Goal: Task Accomplishment & Management: Manage account settings

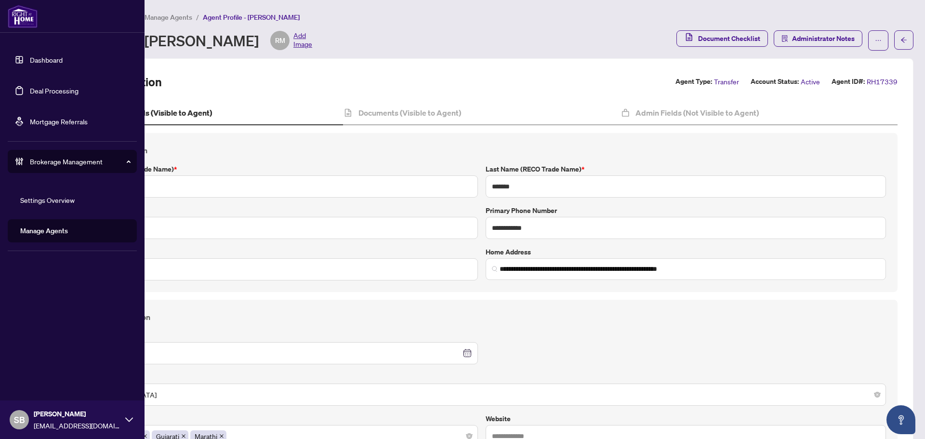
click at [47, 95] on link "Deal Processing" at bounding box center [54, 90] width 49 height 9
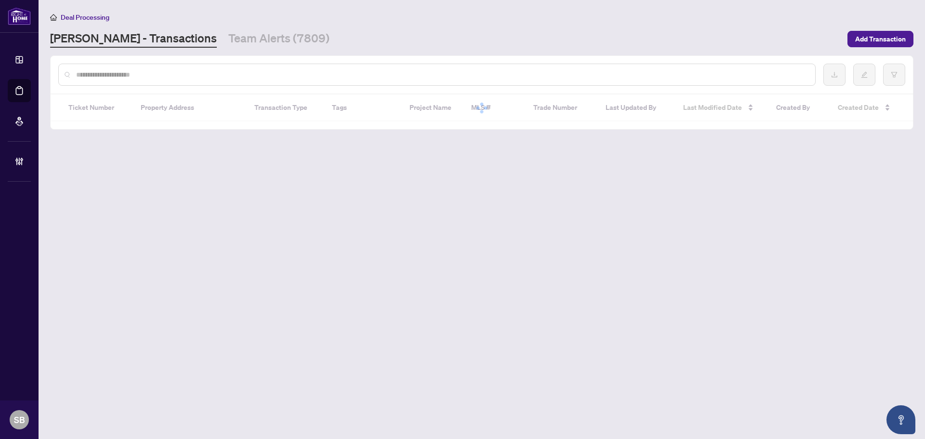
click at [289, 75] on input "text" at bounding box center [441, 74] width 731 height 11
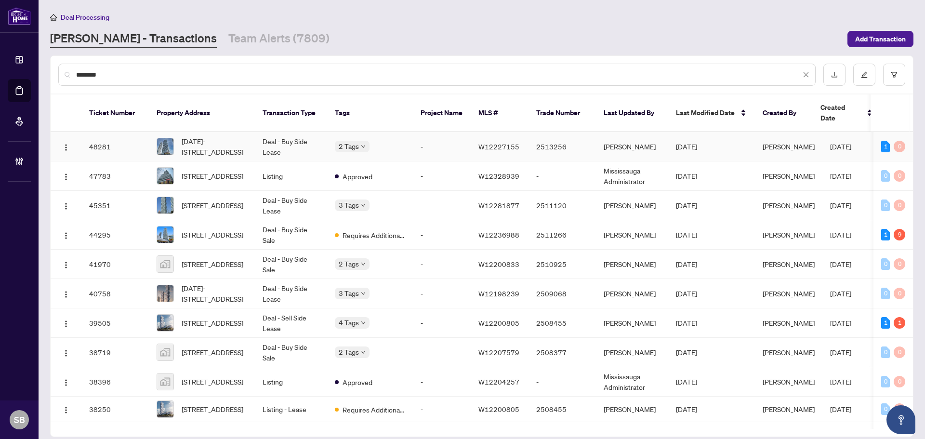
type input "********"
click at [198, 136] on span "1412-3900 Confederation Pkwy, Mississauga, Ontario L5B 0M3, Canada" at bounding box center [214, 146] width 65 height 21
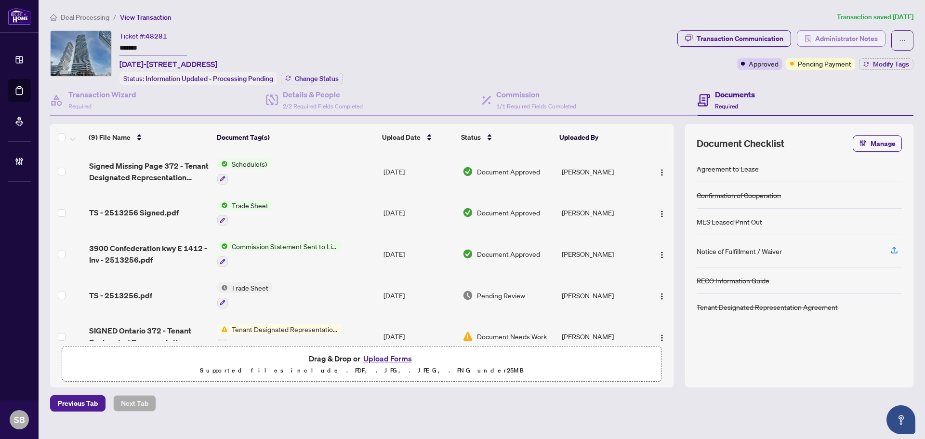
click at [832, 45] on span "Administrator Notes" at bounding box center [846, 38] width 63 height 15
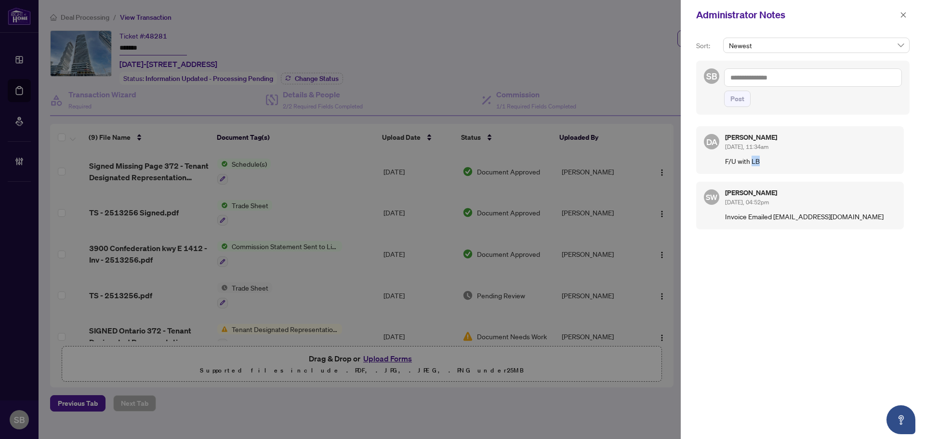
drag, startPoint x: 751, startPoint y: 162, endPoint x: 790, endPoint y: 162, distance: 38.5
click at [790, 162] on p "F/U with LB" at bounding box center [810, 161] width 171 height 11
click at [790, 163] on p "F/U with LB" at bounding box center [810, 161] width 171 height 11
click at [736, 149] on span "Sep/02/2025, 11:34am" at bounding box center [746, 146] width 43 height 7
click at [904, 14] on icon "close" at bounding box center [903, 14] width 5 height 5
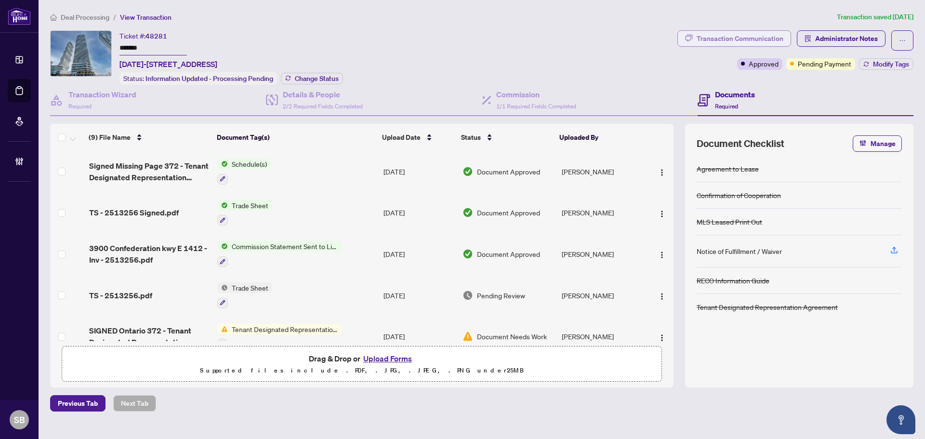
click at [760, 35] on div "Transaction Communication" at bounding box center [739, 38] width 87 height 15
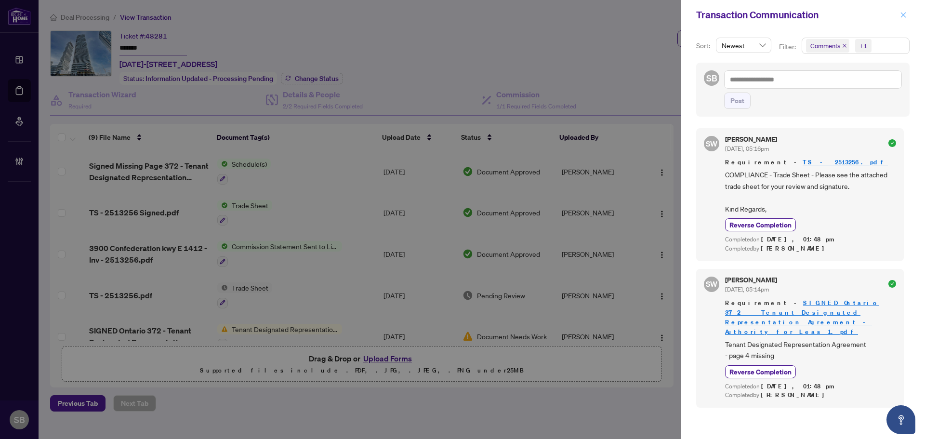
click at [901, 21] on span "button" at bounding box center [903, 14] width 7 height 15
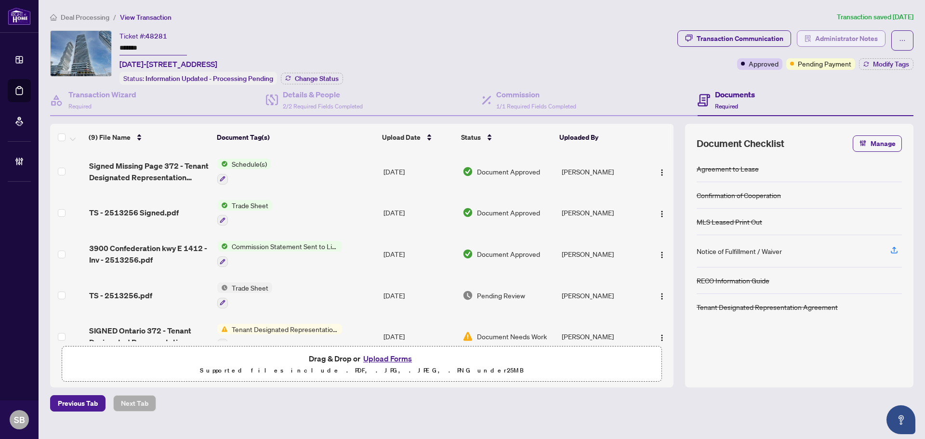
click at [868, 37] on span "Administrator Notes" at bounding box center [846, 38] width 63 height 15
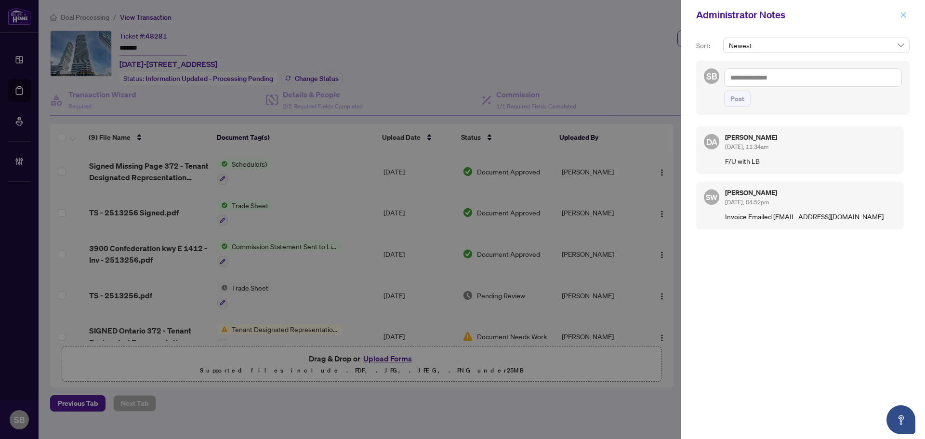
click at [903, 13] on icon "close" at bounding box center [903, 15] width 7 height 7
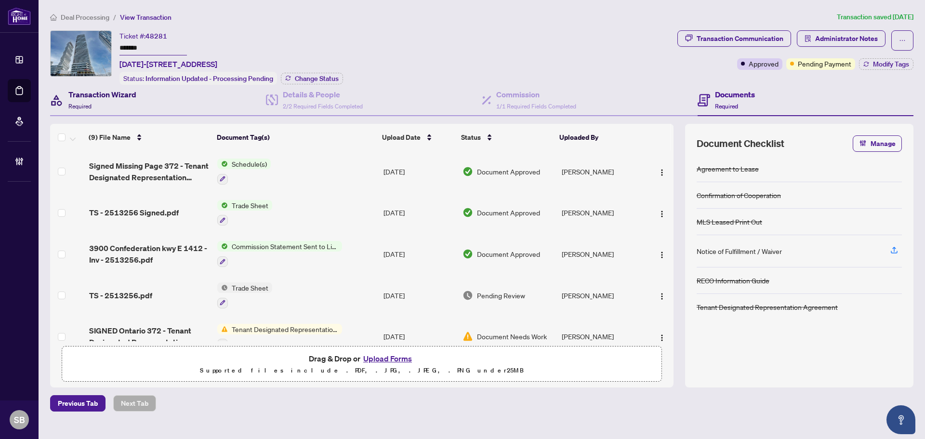
click at [114, 93] on h4 "Transaction Wizard" at bounding box center [102, 95] width 68 height 12
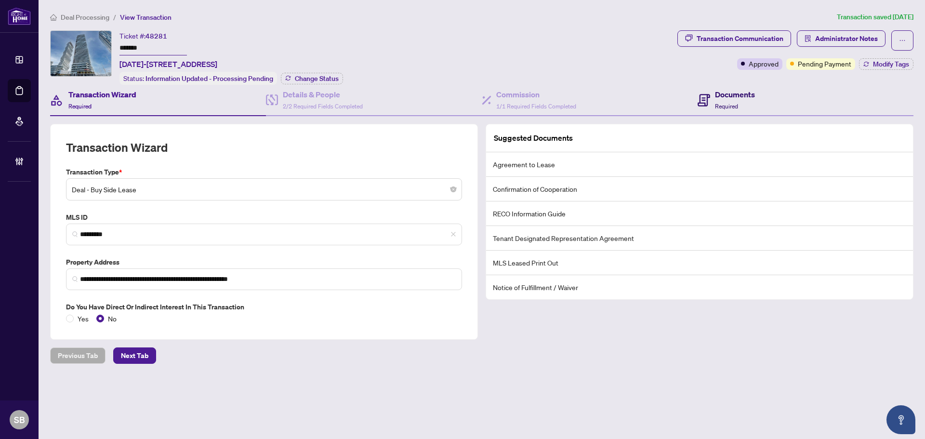
click at [724, 94] on h4 "Documents" at bounding box center [735, 95] width 40 height 12
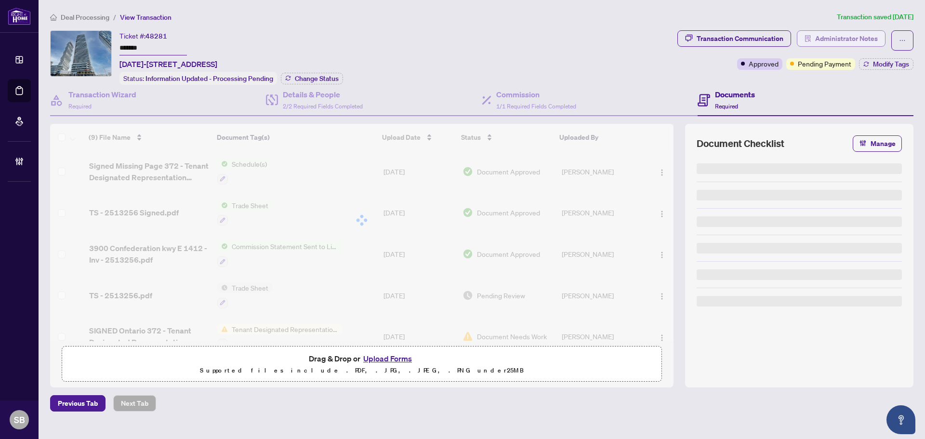
click at [850, 36] on span "Administrator Notes" at bounding box center [846, 38] width 63 height 15
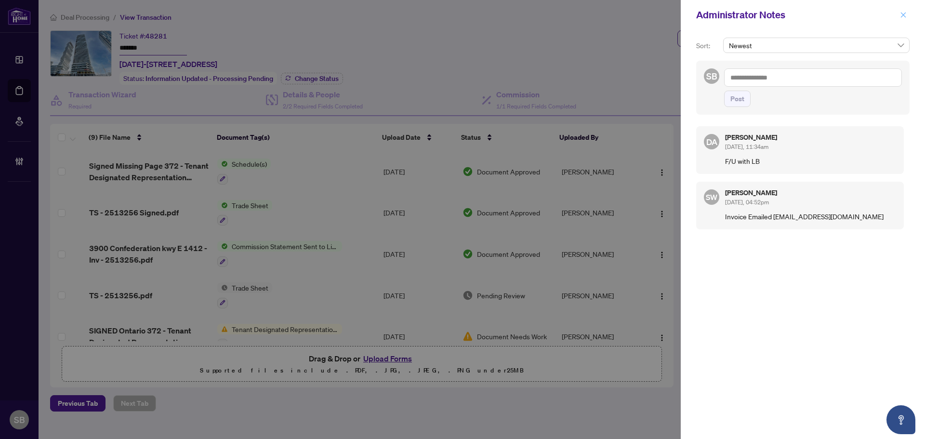
click at [907, 11] on div "Administrator Notes" at bounding box center [802, 15] width 244 height 30
drag, startPoint x: 907, startPoint y: 11, endPoint x: 902, endPoint y: 13, distance: 5.6
click at [908, 11] on button "button" at bounding box center [903, 15] width 13 height 12
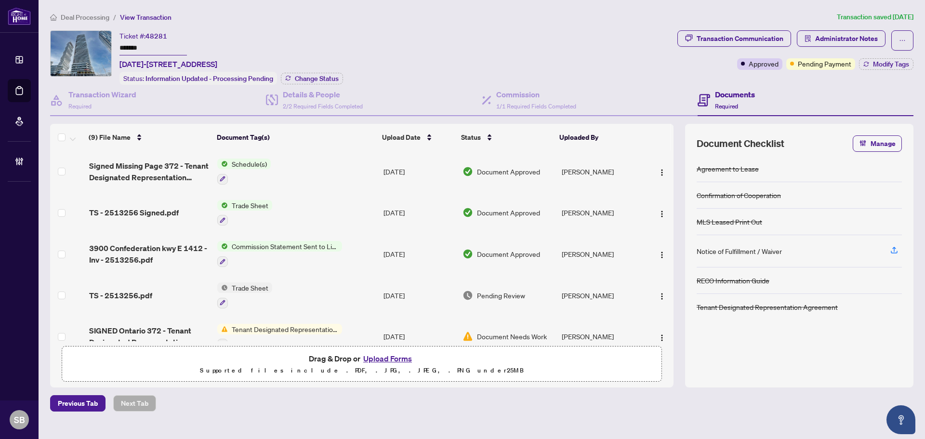
click at [100, 23] on div "Deal Processing / View Transaction Transaction saved 8 days ago Ticket #: 48281…" at bounding box center [481, 212] width 871 height 400
click at [99, 16] on span "Deal Processing" at bounding box center [85, 17] width 49 height 9
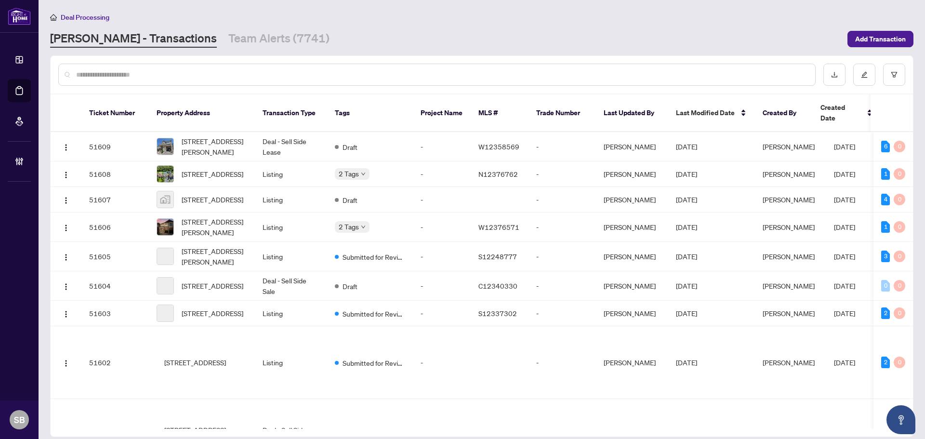
click at [172, 74] on input "text" at bounding box center [441, 74] width 731 height 11
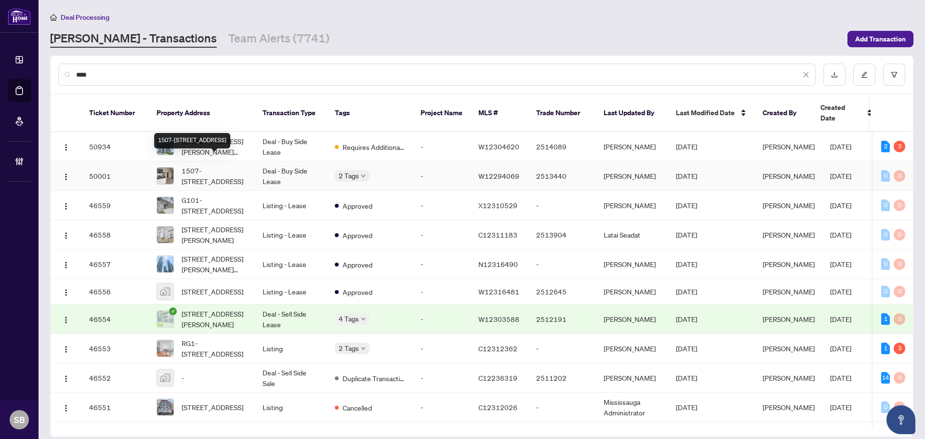
type input "****"
click at [247, 168] on span "1507-4655 Metcalfe Ave, Mississauga, Ontario L5M 0Z7, Canada" at bounding box center [214, 175] width 65 height 21
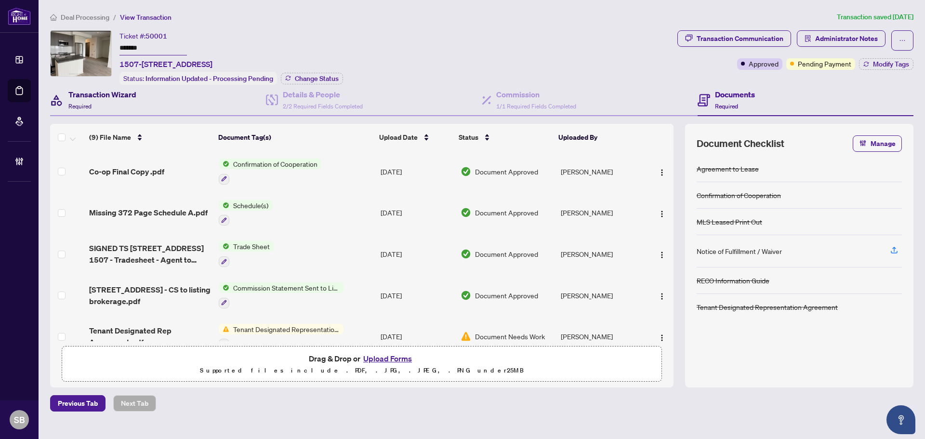
click at [122, 105] on div "Transaction Wizard Required" at bounding box center [102, 100] width 68 height 23
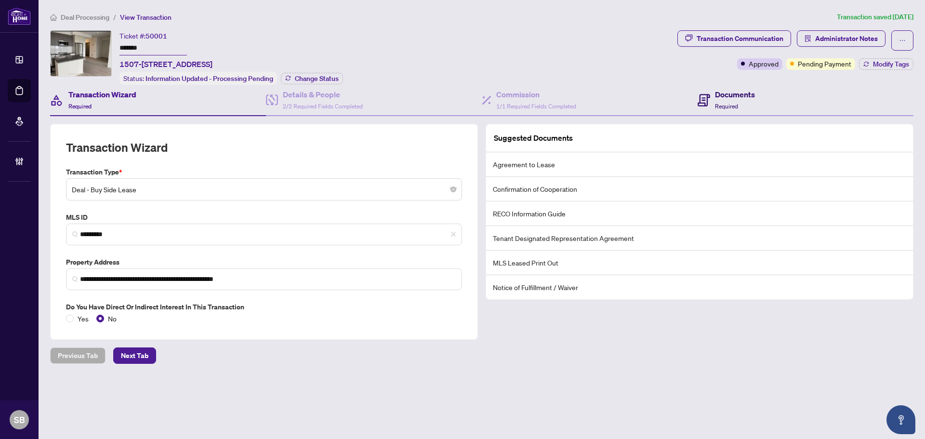
click at [719, 104] on span "Required" at bounding box center [726, 106] width 23 height 7
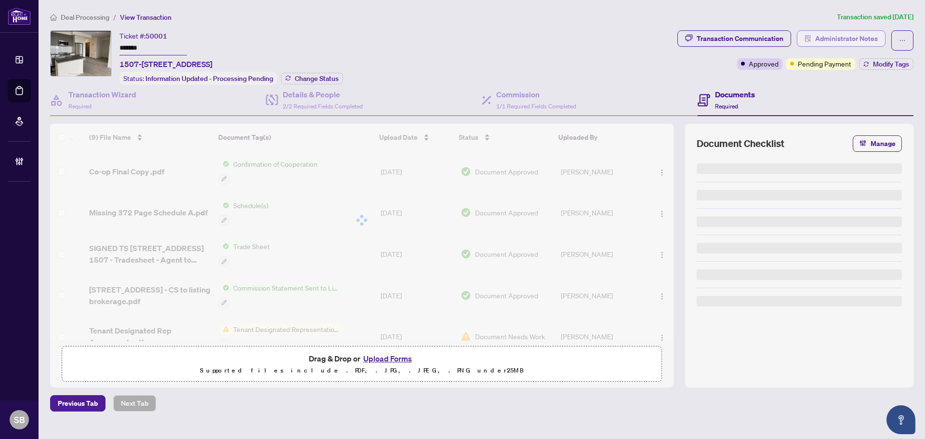
click at [865, 35] on span "Administrator Notes" at bounding box center [846, 38] width 63 height 15
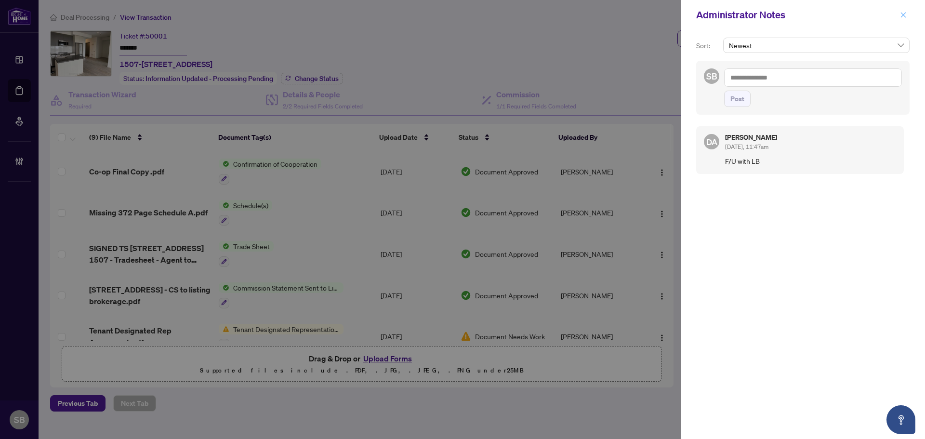
click at [902, 16] on icon "close" at bounding box center [903, 14] width 5 height 5
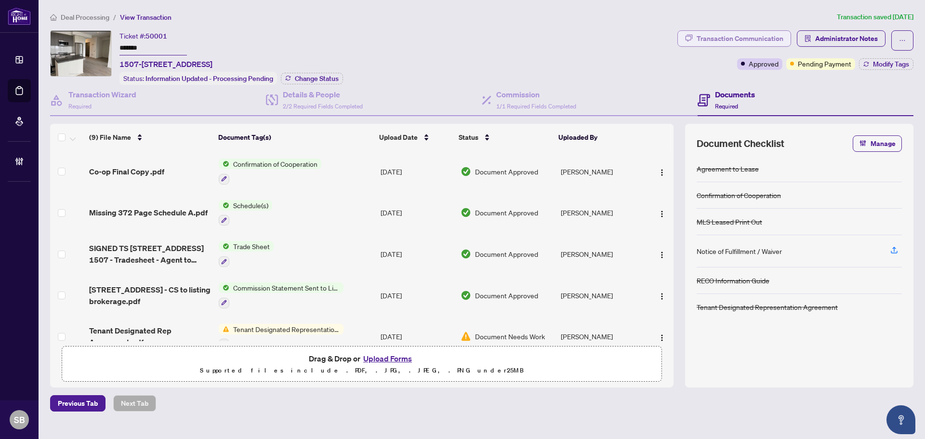
click at [761, 37] on div "Transaction Communication" at bounding box center [739, 38] width 87 height 15
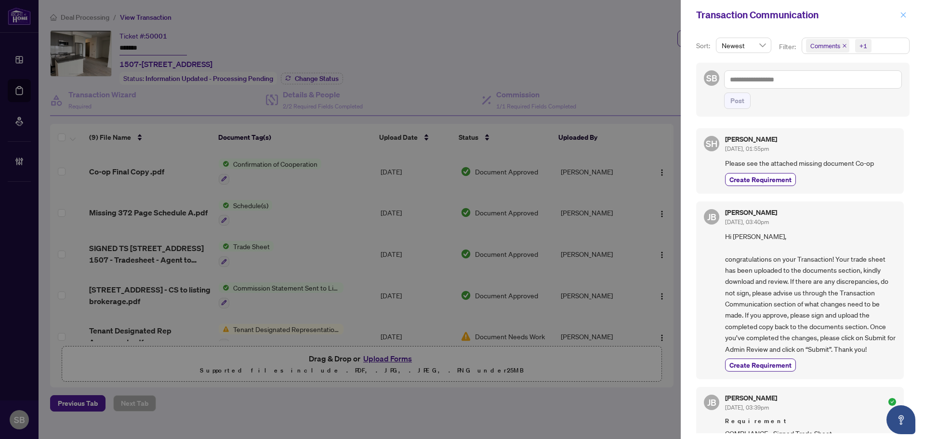
click at [898, 14] on button "button" at bounding box center [903, 15] width 13 height 12
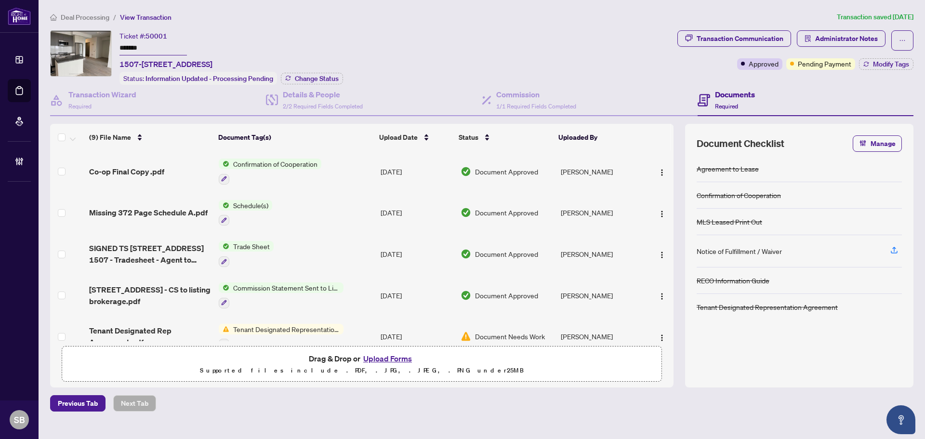
drag, startPoint x: 205, startPoint y: 64, endPoint x: 114, endPoint y: 63, distance: 91.0
click at [114, 63] on div "Ticket #: 50001 ******* 1507-4655 Metcalfe Ave, Mississauga, Ontario L5M 0Z7, C…" at bounding box center [361, 57] width 623 height 54
click at [129, 63] on span "1507-4655 Metcalfe Ave, Mississauga, Ontario L5M 0Z7, Canada" at bounding box center [165, 64] width 93 height 12
click at [209, 62] on span "1507-4655 Metcalfe Ave, Mississauga, Ontario L5M 0Z7, Canada" at bounding box center [165, 64] width 93 height 12
drag, startPoint x: 196, startPoint y: 64, endPoint x: 121, endPoint y: 62, distance: 75.1
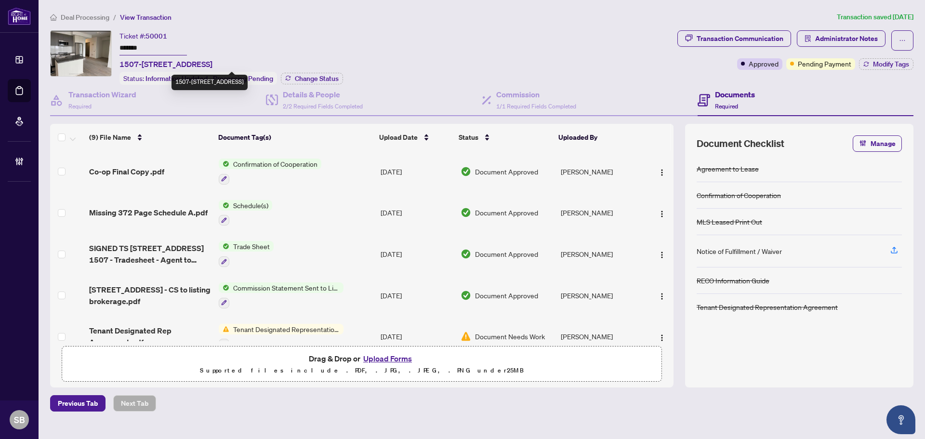
click at [121, 62] on span "1507-4655 Metcalfe Ave, Mississauga, Ontario L5M 0Z7, Canada" at bounding box center [165, 64] width 93 height 12
copy span "1507-4655 Metcalfe Ave"
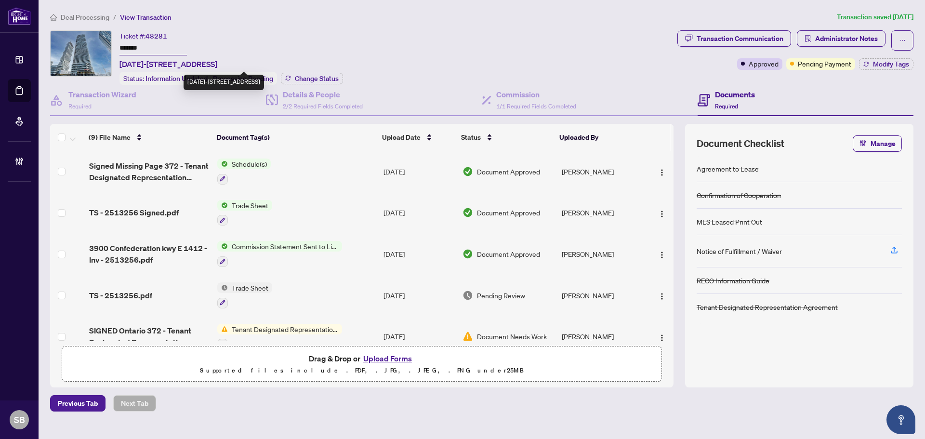
drag, startPoint x: 230, startPoint y: 64, endPoint x: 120, endPoint y: 62, distance: 109.8
click at [120, 62] on span "1412-3900 Confederation Pkwy, Mississauga, Ontario L5B 0M3, Canada" at bounding box center [168, 64] width 98 height 12
copy span "1412-3900 Confederation Pkwy"
click at [78, 11] on main "Deal Processing / View Transaction Transaction saved 8 days ago Ticket #: 48281…" at bounding box center [482, 219] width 886 height 439
click at [102, 17] on span "Deal Processing" at bounding box center [85, 17] width 49 height 9
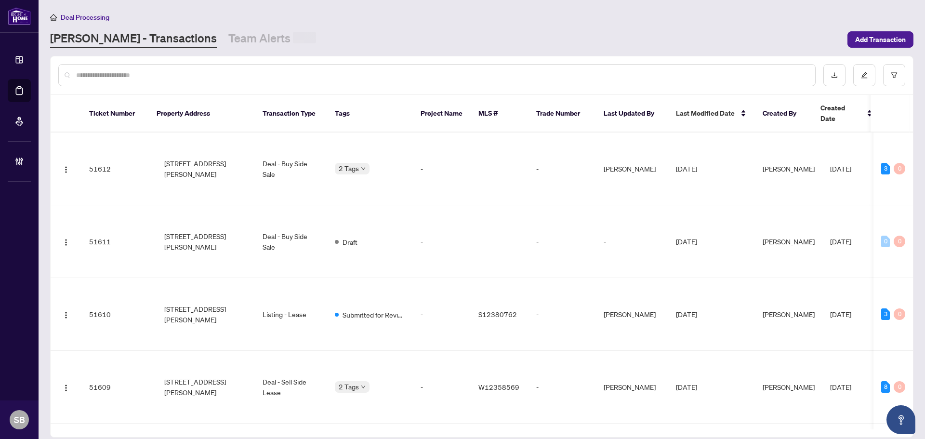
click at [142, 74] on input "text" at bounding box center [441, 75] width 731 height 11
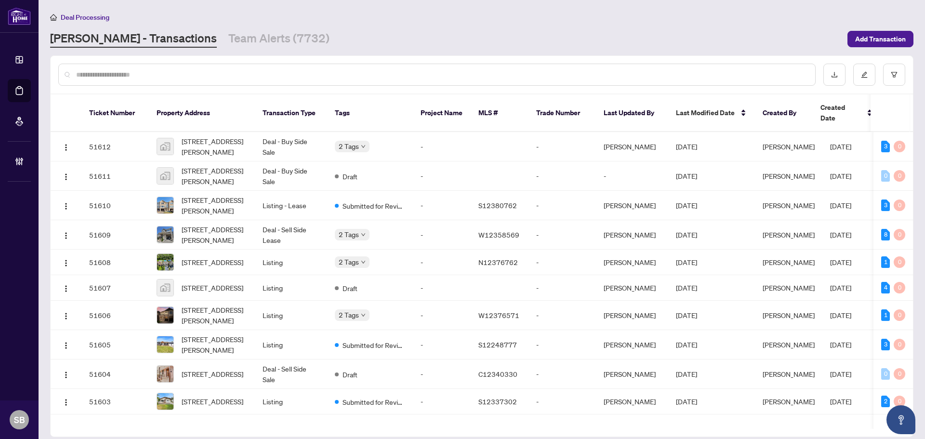
paste input "**********"
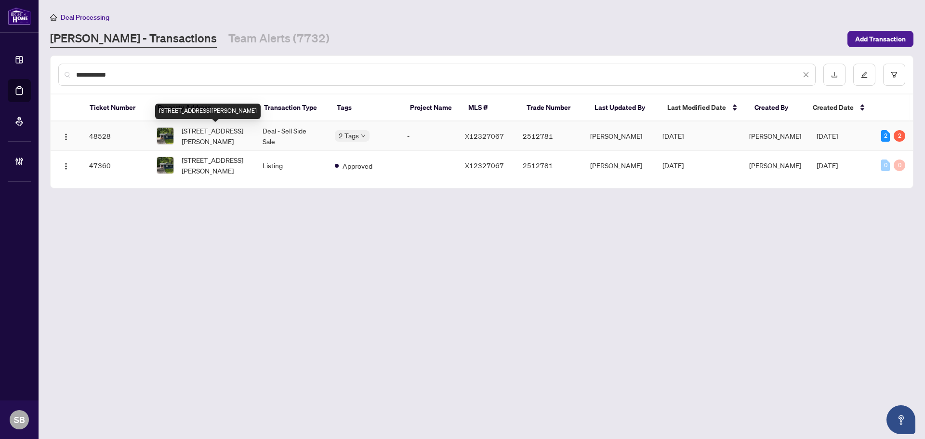
type input "**********"
click at [223, 141] on span "187 Russell St, West Nipissing, Ontario P2B 1X7, Canada" at bounding box center [214, 135] width 65 height 21
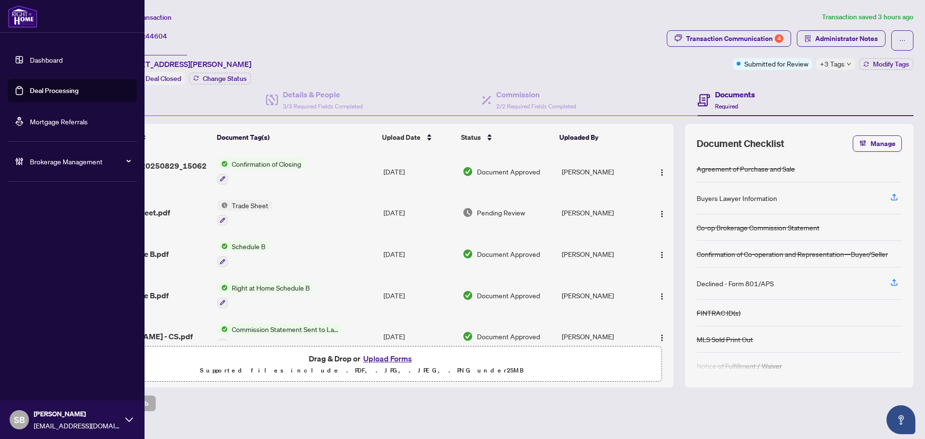
click at [59, 166] on span "Brokerage Management" at bounding box center [80, 161] width 100 height 11
click at [68, 235] on link "Manage Agents" at bounding box center [44, 230] width 48 height 9
